Goal: Task Accomplishment & Management: Manage account settings

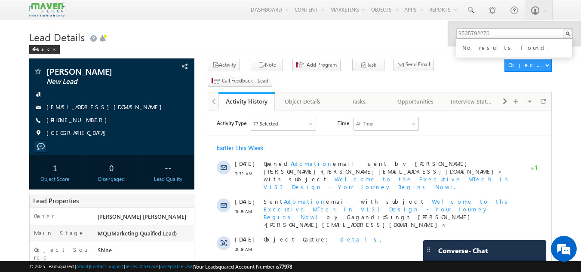
drag, startPoint x: 306, startPoint y: 39, endPoint x: 267, endPoint y: 35, distance: 38.9
click at [267, 35] on h1 "Lead Details" at bounding box center [290, 36] width 523 height 17
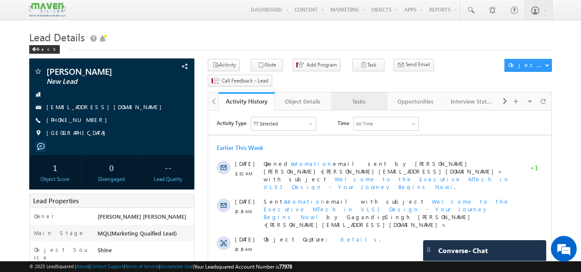
click at [356, 96] on div "Tasks" at bounding box center [359, 101] width 42 height 10
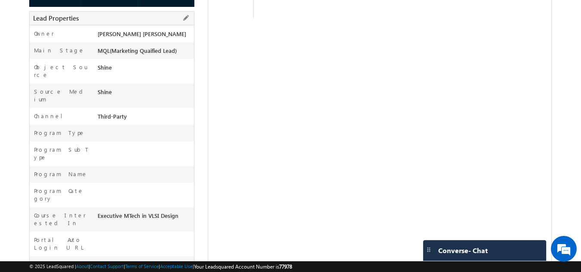
scroll to position [298, 0]
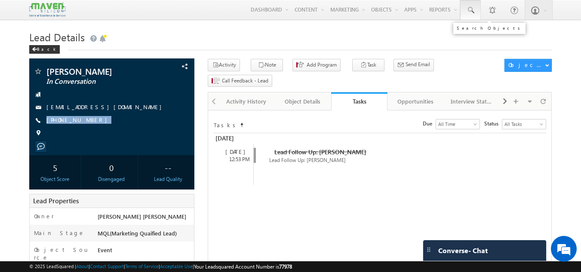
click at [474, 5] on link at bounding box center [470, 10] width 21 height 20
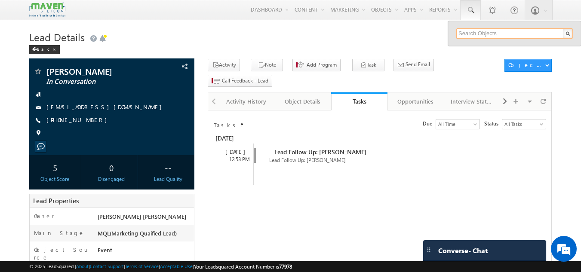
click at [470, 35] on input "text" at bounding box center [514, 33] width 116 height 10
paste input "[11:42 am, 12/9/2025] Gagandip (Maven Silicon): Most welcome [4:31 pm, 12/9/202…"
type input "[11:42 am, 12/9/2025] Gagandip (Maven Silicon): Most welcome [4:31 pm, 12/9/202…"
click at [470, 32] on input "text" at bounding box center [514, 33] width 116 height 10
paste input "90356 66430"
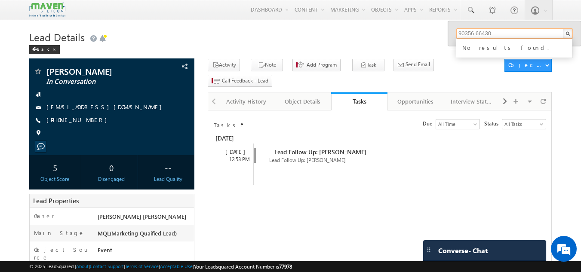
click at [474, 32] on input "90356 66430" at bounding box center [514, 33] width 116 height 10
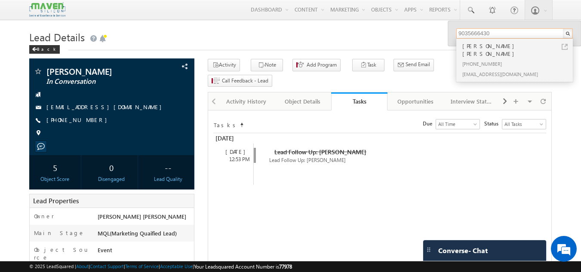
type input "9035666430"
click at [484, 46] on div "Manjunath Bhaskar Hebbar" at bounding box center [517, 49] width 115 height 17
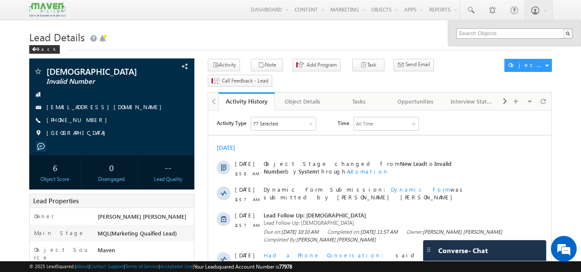
click at [510, 35] on input "text" at bounding box center [514, 33] width 116 height 10
click at [475, 32] on input "77650 10589" at bounding box center [514, 33] width 116 height 10
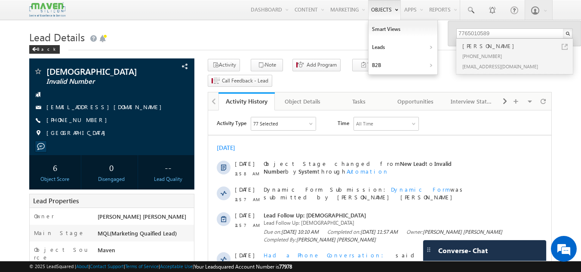
type input "7765010589"
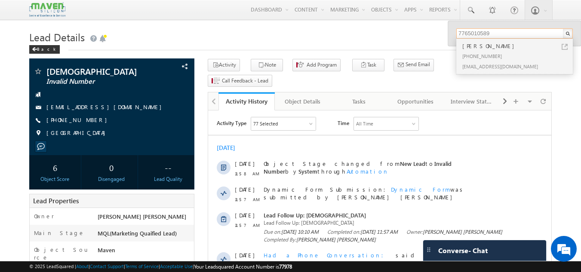
drag, startPoint x: 496, startPoint y: 37, endPoint x: 422, endPoint y: 29, distance: 74.7
type input "6360044684"
click at [486, 60] on div "+91-6360044684" at bounding box center [517, 56] width 115 height 10
click at [486, 55] on div "+91-6360044684" at bounding box center [517, 56] width 115 height 10
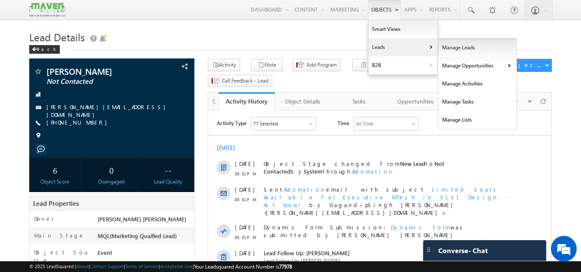
click at [447, 46] on link "Manage Leads" at bounding box center [477, 48] width 79 height 18
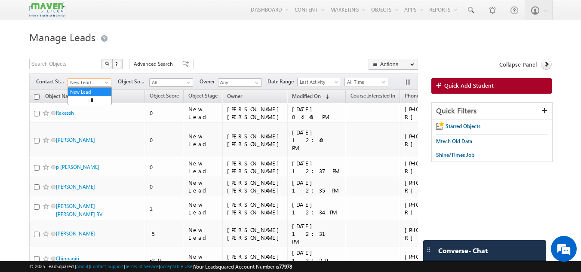
click at [99, 79] on span "New Lead" at bounding box center [88, 83] width 41 height 8
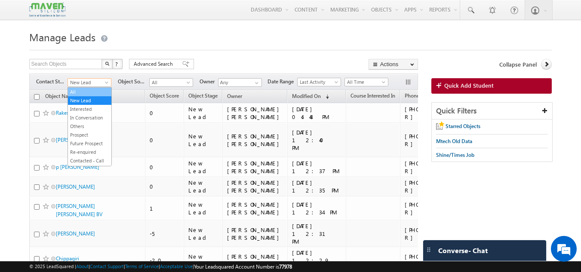
click at [90, 92] on link "All" at bounding box center [89, 92] width 43 height 8
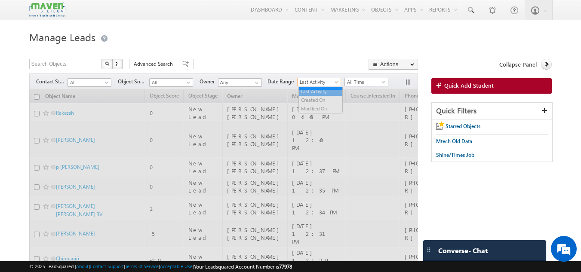
click at [312, 84] on span "Last Activity" at bounding box center [317, 82] width 41 height 8
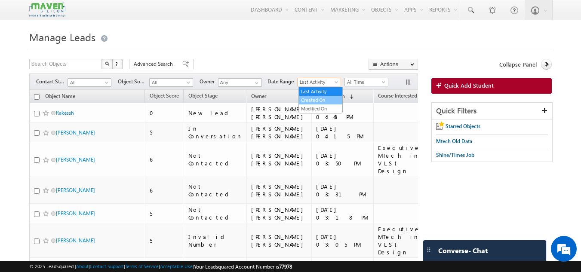
click at [310, 101] on link "Created On" at bounding box center [320, 100] width 43 height 8
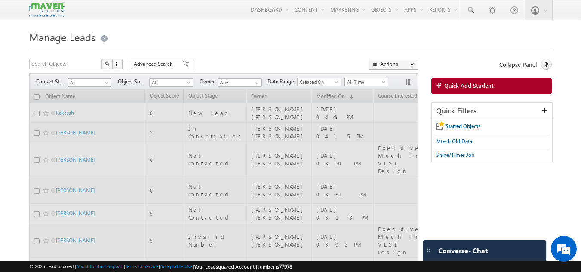
click at [361, 85] on span "All Time" at bounding box center [365, 82] width 41 height 8
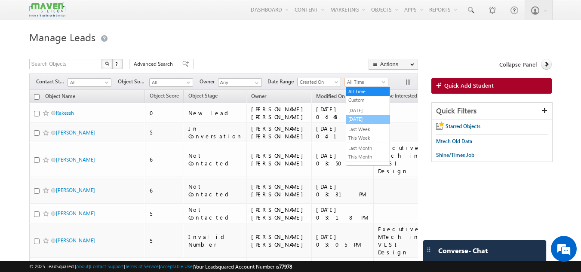
click at [358, 120] on link "[DATE]" at bounding box center [367, 119] width 43 height 8
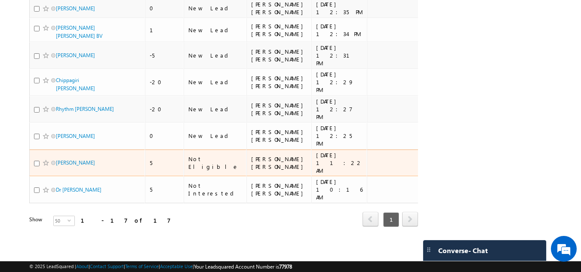
scroll to position [364, 0]
click at [75, 159] on link "Chandan Kumar Yadav" at bounding box center [75, 162] width 39 height 6
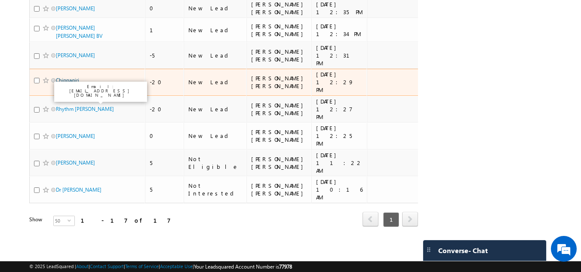
click at [78, 77] on link "Chippagiri Vamsi Krishna" at bounding box center [75, 84] width 39 height 15
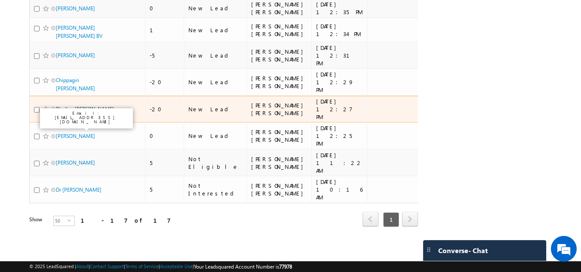
click at [68, 106] on link "Rhythm J. Patel" at bounding box center [85, 109] width 58 height 6
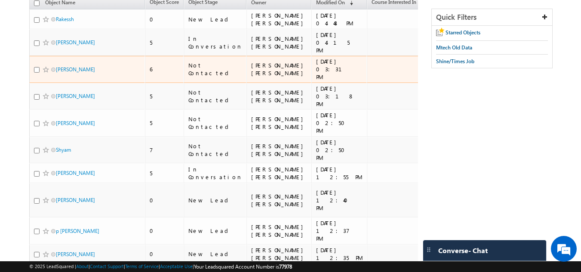
scroll to position [95, 0]
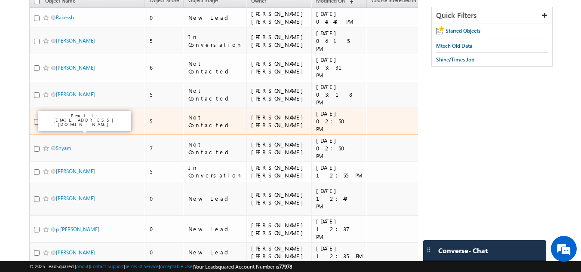
click at [74, 125] on link "Mukund Rathi" at bounding box center [75, 121] width 39 height 6
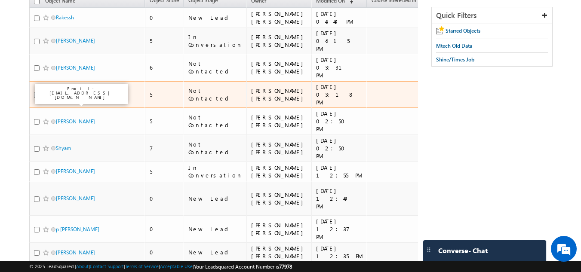
click at [71, 98] on link "Gaurav Goel" at bounding box center [75, 94] width 39 height 6
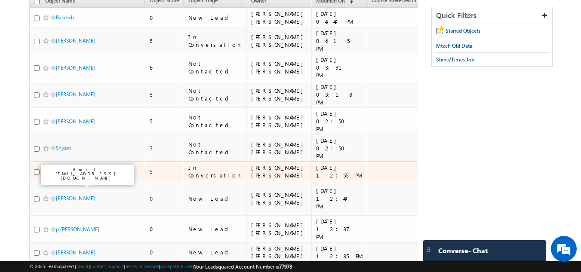
click at [64, 174] on link "[PERSON_NAME]" at bounding box center [75, 171] width 39 height 6
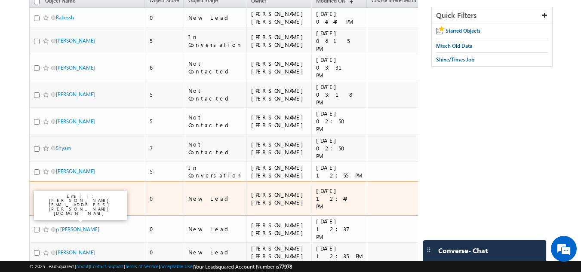
click at [66, 202] on link "pragati kumari" at bounding box center [75, 198] width 39 height 6
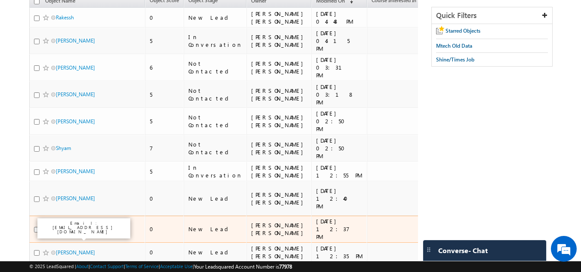
click at [62, 232] on link "p vijay kumar" at bounding box center [77, 229] width 43 height 6
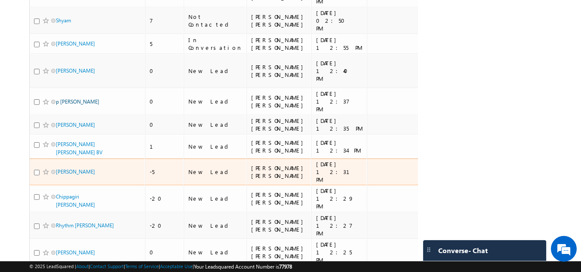
scroll to position [225, 0]
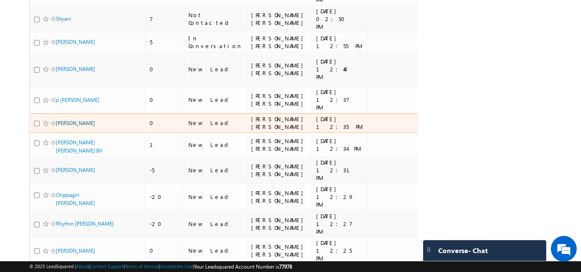
click at [62, 126] on link "Divya K" at bounding box center [75, 123] width 39 height 6
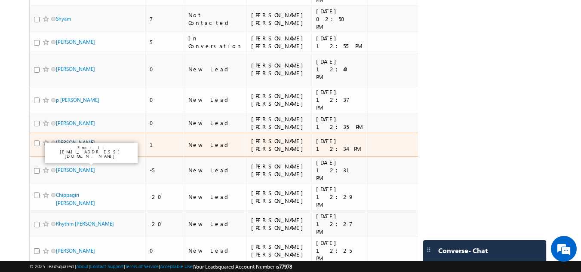
click at [64, 154] on link "nithya Niharika BV" at bounding box center [79, 146] width 46 height 15
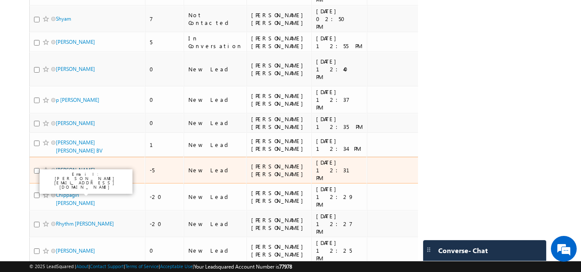
click at [66, 173] on link "Sushmitha alur" at bounding box center [75, 170] width 39 height 6
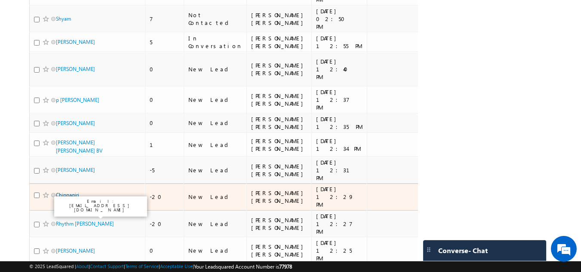
click at [68, 206] on link "Chippagiri Vamsi Krishna" at bounding box center [75, 199] width 39 height 15
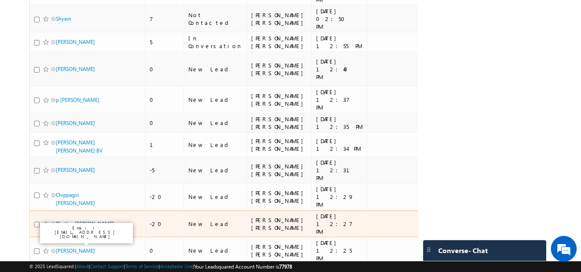
click at [66, 227] on link "Rhythm J. Patel" at bounding box center [85, 223] width 58 height 6
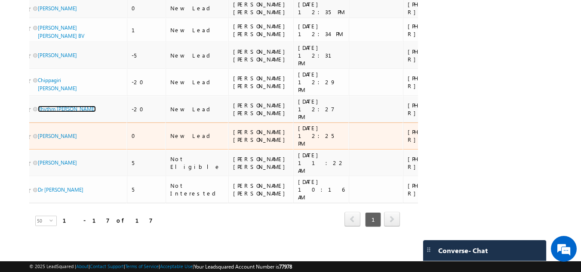
scroll to position [0, 0]
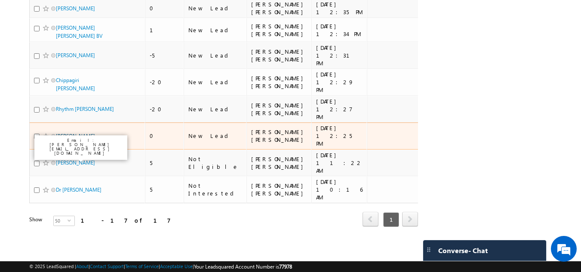
click at [68, 133] on link "Bhupesh" at bounding box center [75, 136] width 39 height 6
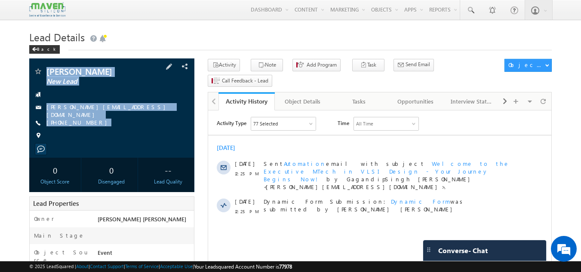
drag, startPoint x: 43, startPoint y: 65, endPoint x: 88, endPoint y: 126, distance: 75.3
click at [88, 126] on div "Bhupesh New Lead bhupesh@mirafra.com" at bounding box center [111, 107] width 165 height 99
copy div "Bhupesh New Lead bhupesh@mirafra.com +91-8095392752"
click at [353, 96] on div "Tasks" at bounding box center [359, 101] width 42 height 10
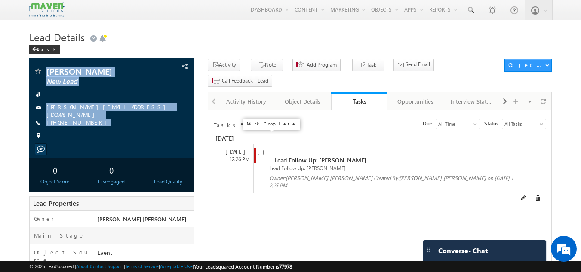
click at [261, 150] on input "checkbox" at bounding box center [261, 153] width 6 height 6
checkbox input "false"
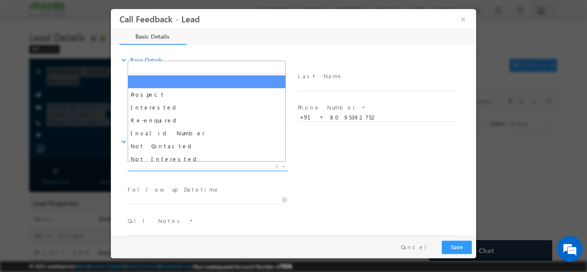
click at [192, 168] on span "X" at bounding box center [208, 166] width 160 height 9
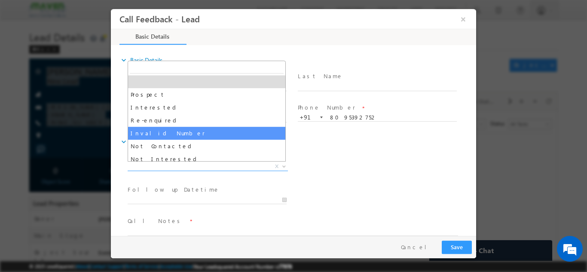
scroll to position [82, 0]
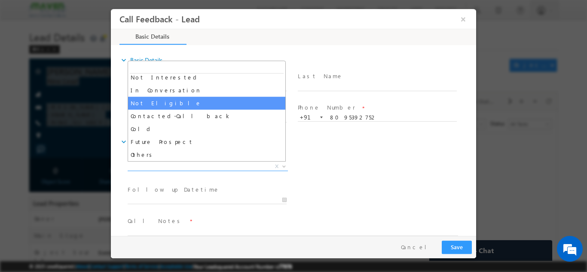
select select "Not Eligible"
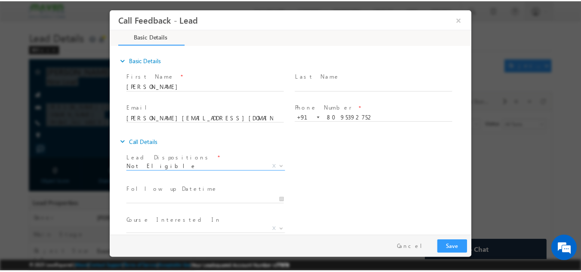
scroll to position [46, 0]
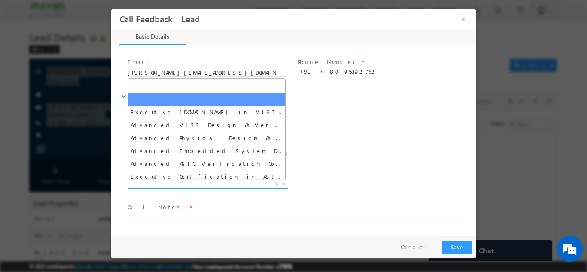
click at [210, 183] on span "X" at bounding box center [208, 184] width 160 height 9
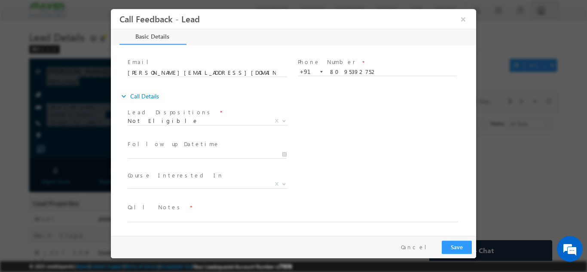
click at [298, 154] on div "Follow up Datetime * Program Type * Long Term Short Term X" at bounding box center [301, 154] width 350 height 32
click at [189, 217] on textarea at bounding box center [293, 217] width 330 height 10
type textarea "nt elligible"
click at [461, 243] on button "Save" at bounding box center [457, 246] width 30 height 13
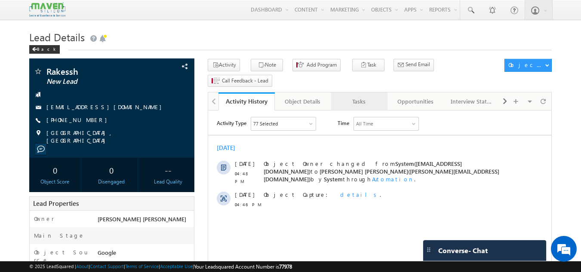
click at [360, 96] on div "Tasks" at bounding box center [359, 101] width 42 height 10
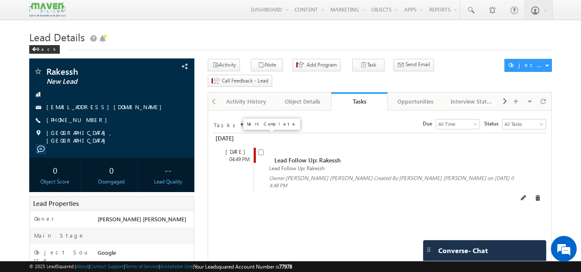
click at [258, 150] on input "checkbox" at bounding box center [261, 153] width 6 height 6
checkbox input "false"
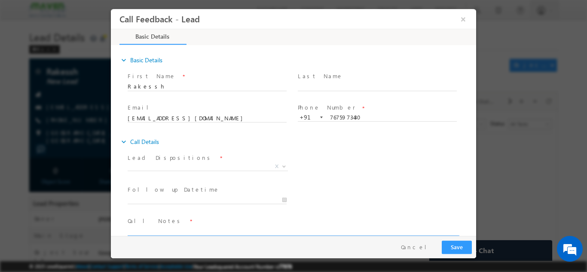
click at [180, 231] on textarea at bounding box center [293, 231] width 330 height 10
click at [147, 231] on textarea "done be ece" at bounding box center [293, 231] width 330 height 10
click at [403, 233] on textarea "done btech ece with 8.7 cgpa having 3 years synopsys not readyt to travel as he…" at bounding box center [293, 231] width 330 height 10
drag, startPoint x: 401, startPoint y: 235, endPoint x: 332, endPoint y: 207, distance: 74.9
click at [332, 207] on div "Follow up Datetime * Program Type * Long Term Short Term X" at bounding box center [301, 199] width 350 height 32
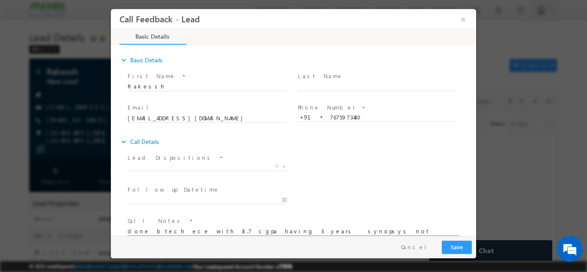
click at [428, 229] on textarea "done btech ece with 8.7 cgpa having 3 years synopsys not readyt to travel as he…" at bounding box center [293, 231] width 330 height 10
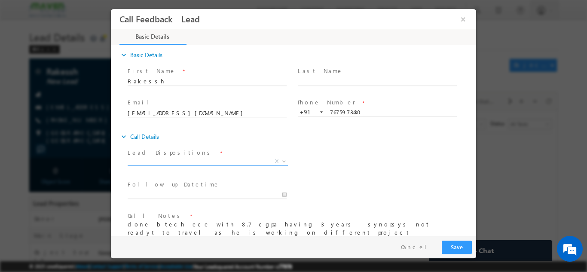
type textarea "done btech ece with 8.7 cgpa having 3 years synopsys not readyt to travel as he…"
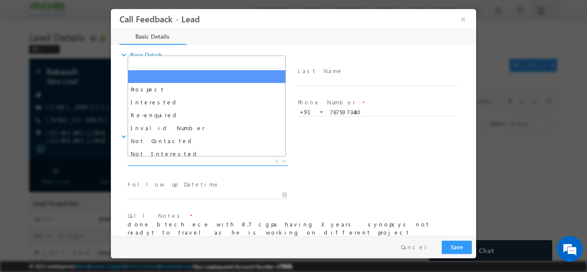
click at [214, 164] on span "X" at bounding box center [208, 161] width 160 height 9
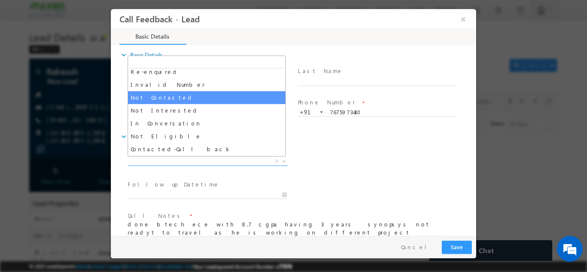
scroll to position [66, 0]
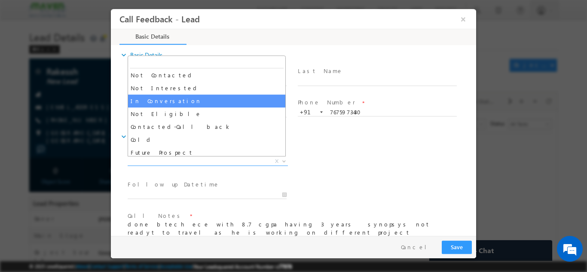
select select "In Conversation"
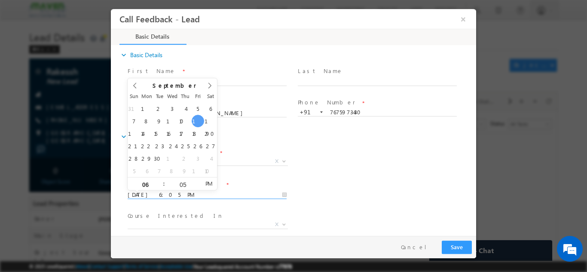
click at [192, 190] on input "12/09/2025 6:05 PM" at bounding box center [207, 194] width 159 height 9
type input "13/09/2025 6:05 PM"
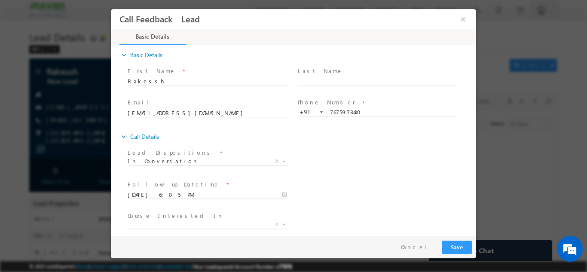
click at [327, 164] on div "Lead Dispositions * Prospect Interested Re-enquired Invalid Number Not Contacte…" at bounding box center [301, 162] width 350 height 32
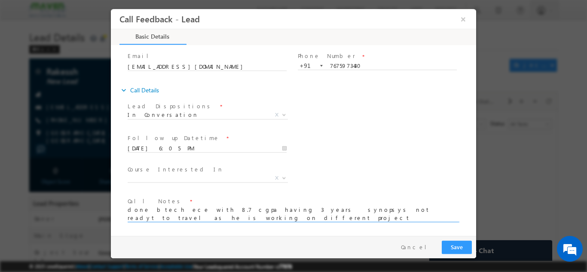
click at [213, 220] on textarea "done btech ece with 8.7 cgpa having 3 years synopsys not readyt to travel as he…" at bounding box center [293, 214] width 330 height 16
type textarea "done btech ece with 8.7 cgpa having 3 years synopsys not readyt to travel as he…"
click at [187, 176] on span "X" at bounding box center [208, 178] width 160 height 9
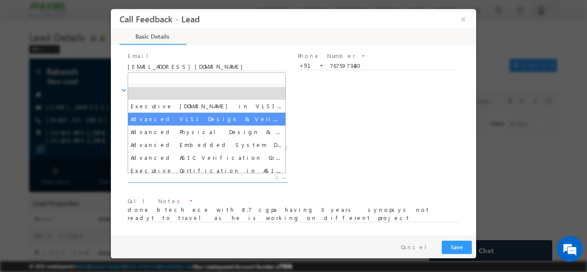
click at [388, 136] on div "Follow up Datetime * 13/09/2025 6:05 PM Program Type * Long Term Short Term X" at bounding box center [301, 147] width 350 height 32
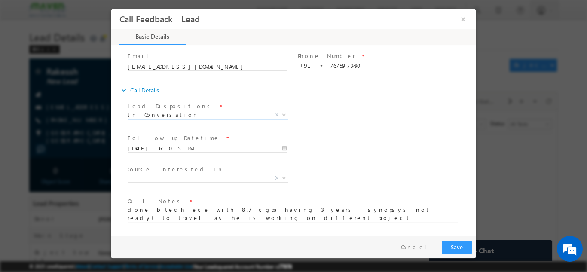
click at [244, 112] on span "In Conversation" at bounding box center [198, 114] width 140 height 8
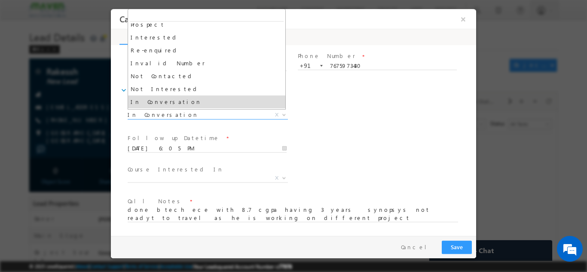
scroll to position [18, 0]
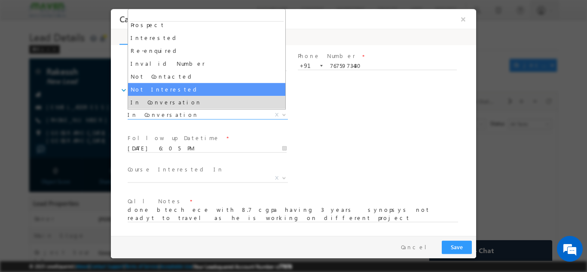
select select "Not Interested"
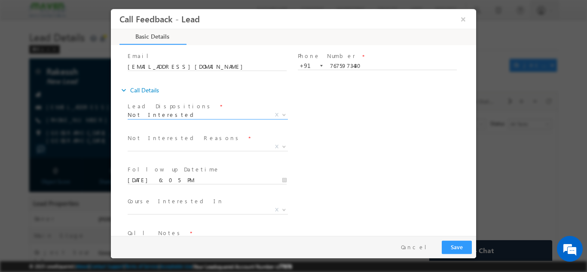
scroll to position [83, 0]
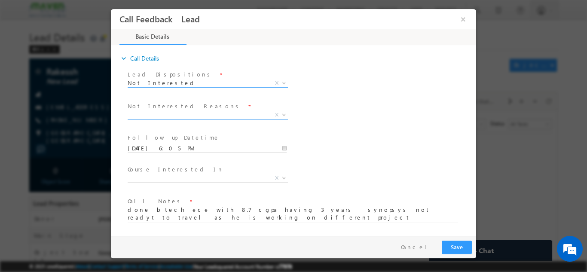
click at [216, 116] on span "X" at bounding box center [208, 114] width 160 height 9
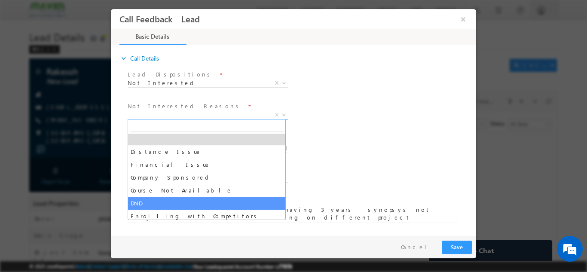
scroll to position [17, 0]
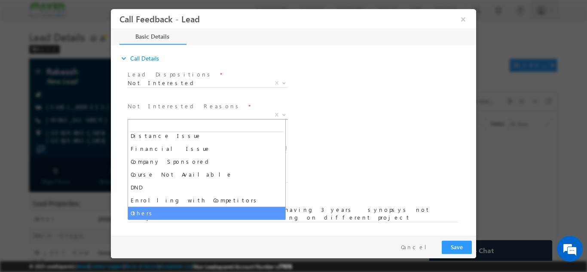
select select "Others"
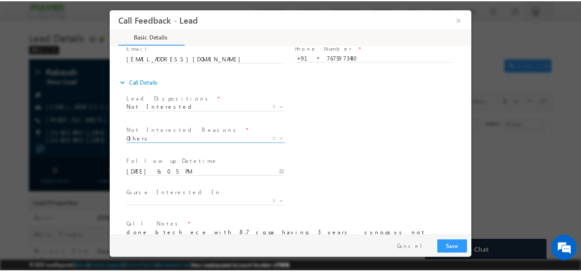
scroll to position [83, 0]
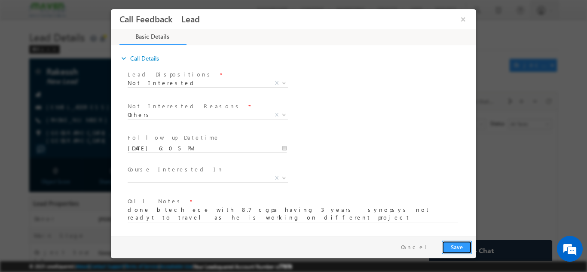
click at [461, 246] on button "Save" at bounding box center [457, 246] width 30 height 13
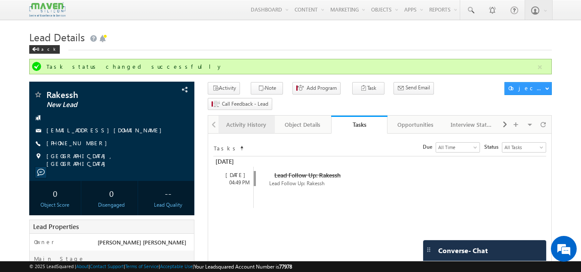
click at [250, 119] on div "Activity History" at bounding box center [246, 124] width 42 height 10
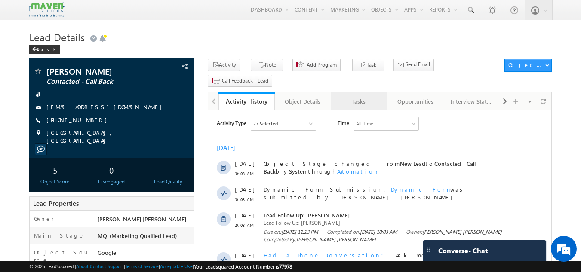
click at [348, 96] on div "Tasks" at bounding box center [359, 101] width 42 height 10
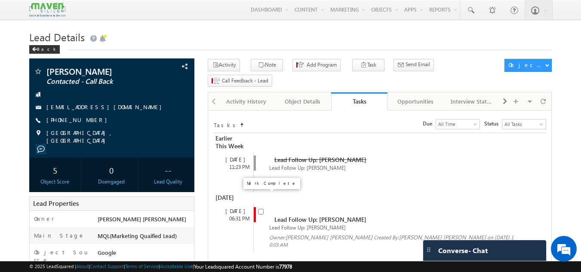
click at [260, 209] on input "checkbox" at bounding box center [261, 212] width 6 height 6
checkbox input "false"
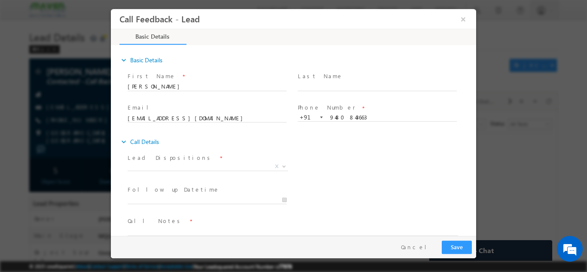
scroll to position [14, 0]
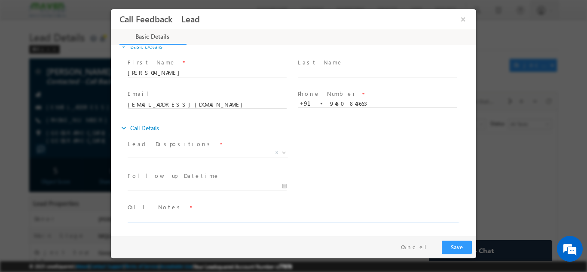
click at [175, 217] on textarea at bounding box center [293, 217] width 330 height 10
click at [175, 217] on textarea "Done" at bounding box center [293, 217] width 330 height 10
type textarea "Done"
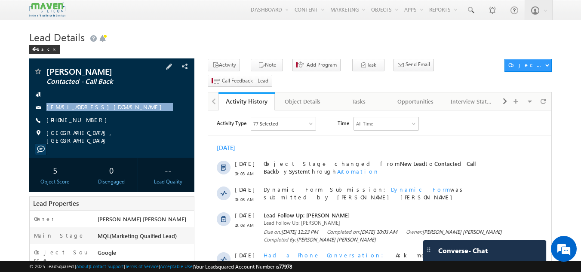
drag, startPoint x: 120, startPoint y: 97, endPoint x: 125, endPoint y: 114, distance: 17.4
click at [125, 114] on div "[PERSON_NAME] Contacted - Call Back [EMAIL_ADDRESS][DOMAIN_NAME] [PHONE_NUMBER]" at bounding box center [112, 105] width 157 height 77
copy div "[EMAIL_ADDRESS][DOMAIN_NAME]"
